Goal: Information Seeking & Learning: Learn about a topic

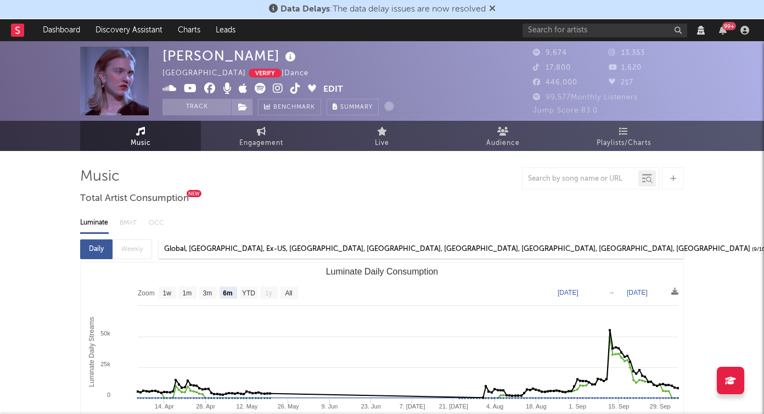
select select "6m"
select select "View all"
click at [63, 30] on link "Dashboard" at bounding box center [61, 30] width 53 height 22
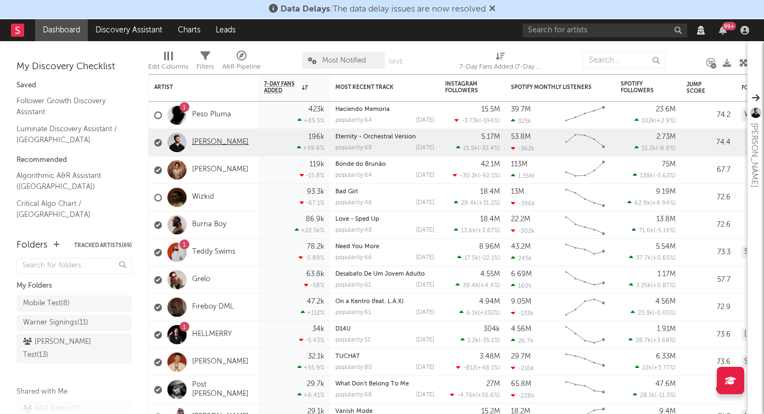
click at [212, 146] on link "[PERSON_NAME]" at bounding box center [220, 142] width 57 height 9
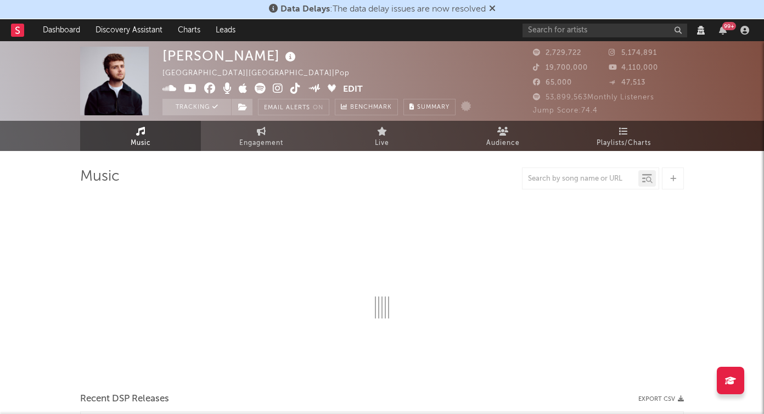
select select "View all"
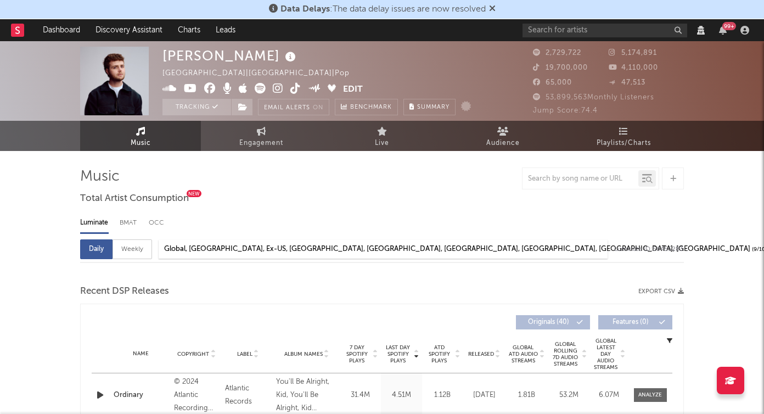
select select "6m"
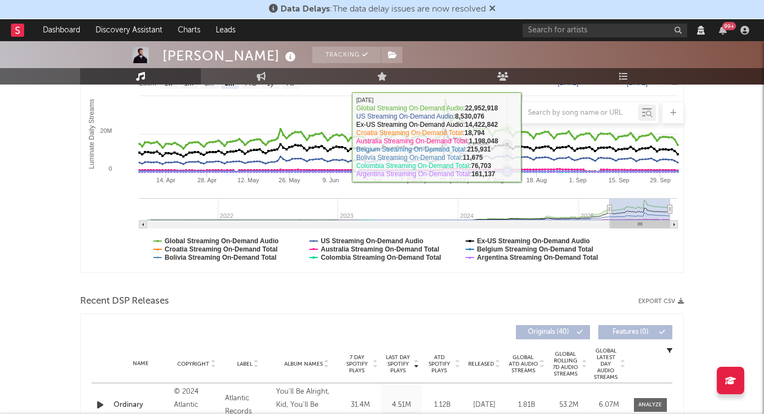
select select "View all"
select select "6m"
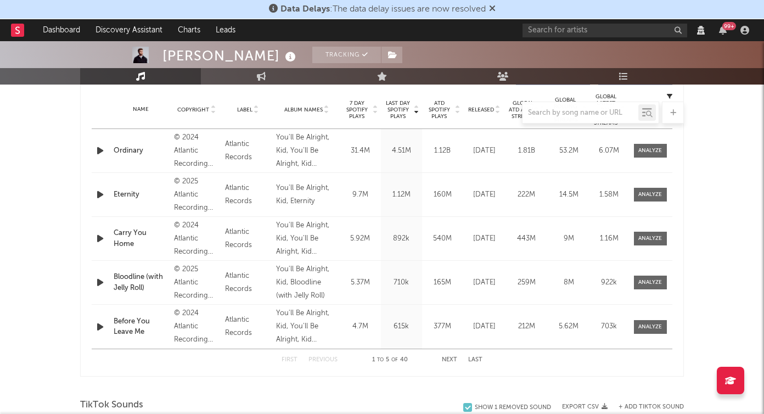
scroll to position [463, 0]
click at [640, 155] on div at bounding box center [650, 151] width 24 height 8
select select "View all"
select select "6m"
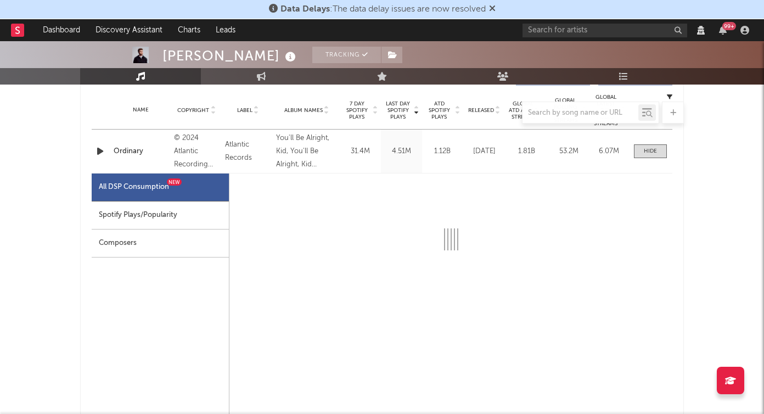
click at [144, 222] on div "Spotify Plays/Popularity" at bounding box center [160, 215] width 137 height 28
select select "6m"
select select "1w"
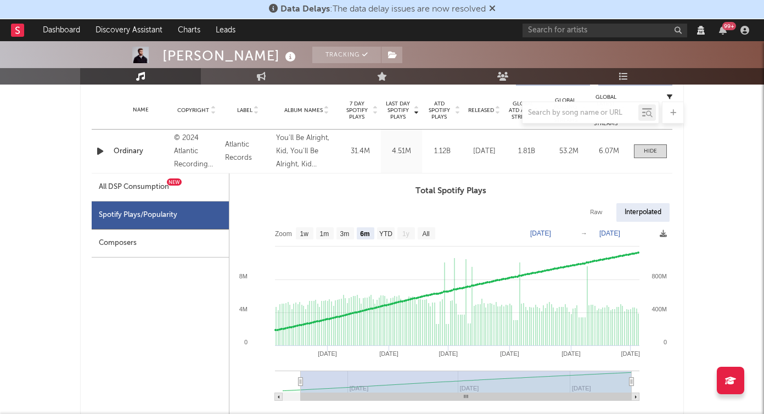
click at [157, 200] on div "All DSP Consumption New" at bounding box center [160, 187] width 137 height 28
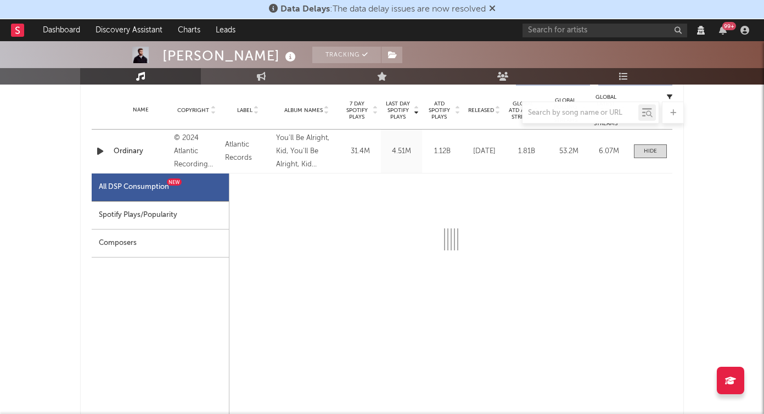
click at [159, 209] on div "Spotify Plays/Popularity" at bounding box center [160, 215] width 137 height 28
select select "6m"
select select "1w"
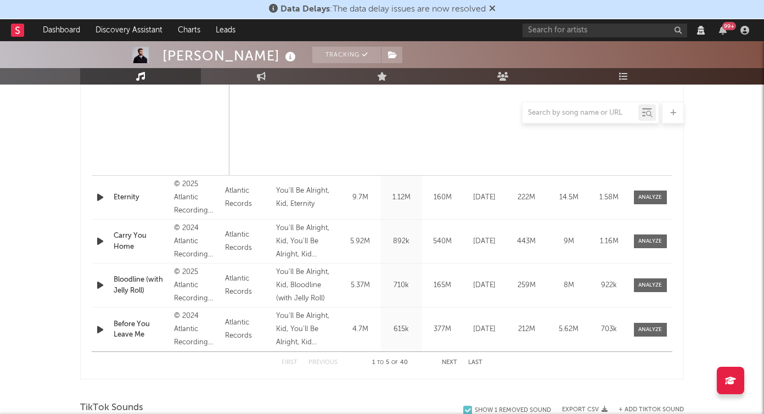
scroll to position [1090, 0]
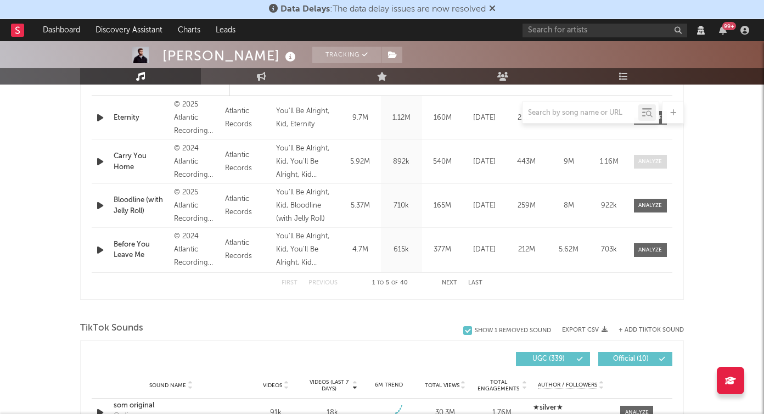
click at [648, 166] on div at bounding box center [650, 162] width 24 height 8
select select "View all"
select select "6m"
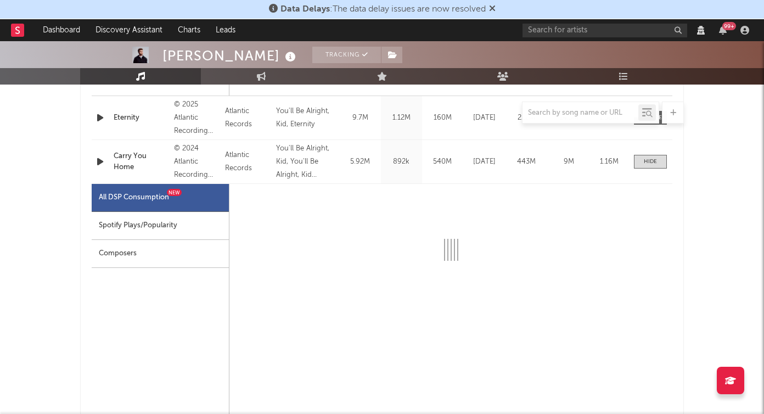
click at [171, 222] on div "Spotify Plays/Popularity" at bounding box center [160, 226] width 137 height 28
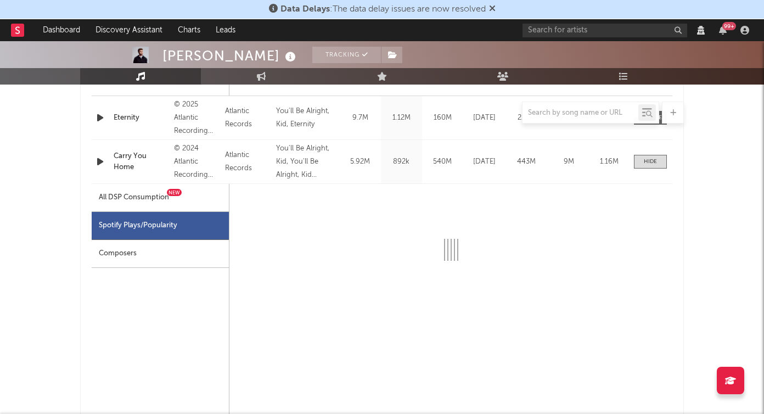
select select "6m"
select select "1w"
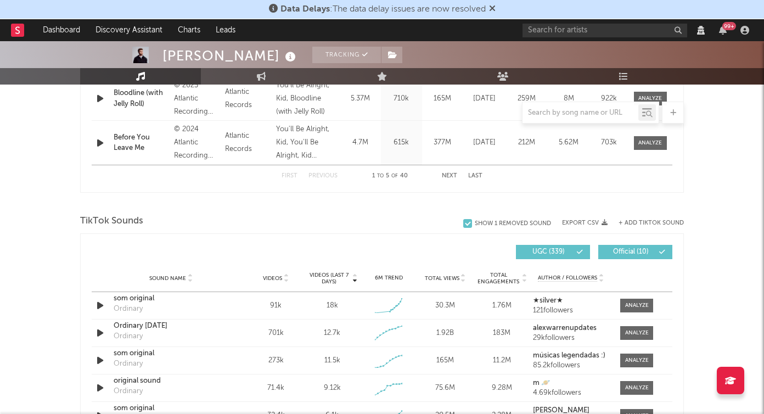
scroll to position [1748, 0]
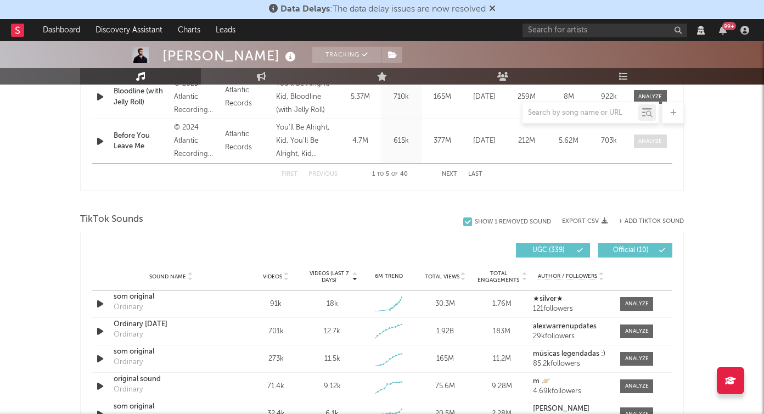
click at [655, 145] on div at bounding box center [650, 141] width 24 height 8
select select "View all"
select select "6m"
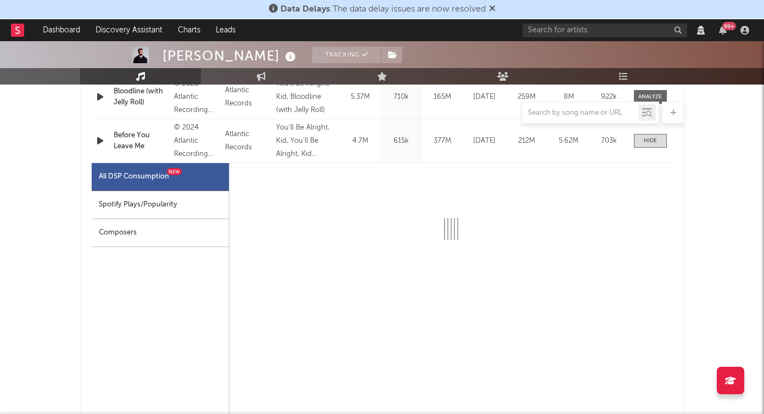
click at [200, 208] on div "Spotify Plays/Popularity" at bounding box center [160, 205] width 137 height 28
select select "6m"
select select "1w"
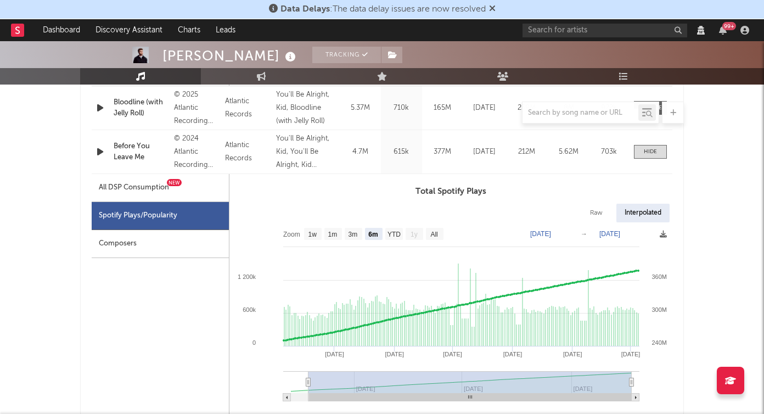
scroll to position [1736, 0]
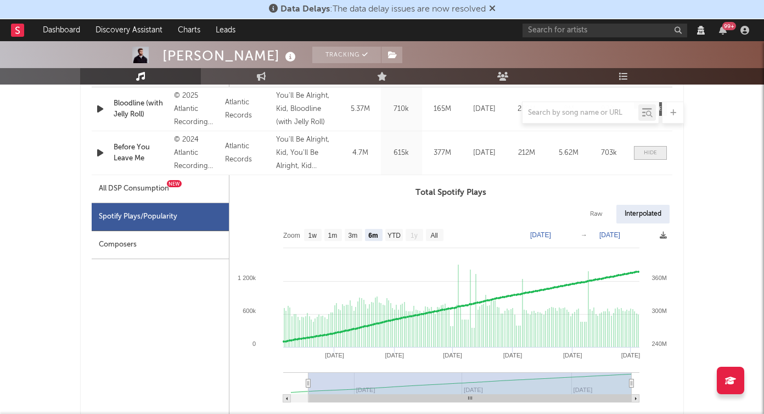
click at [644, 157] on div at bounding box center [650, 153] width 13 height 8
select select "View all"
select select "6m"
